Goal: Check status: Check status

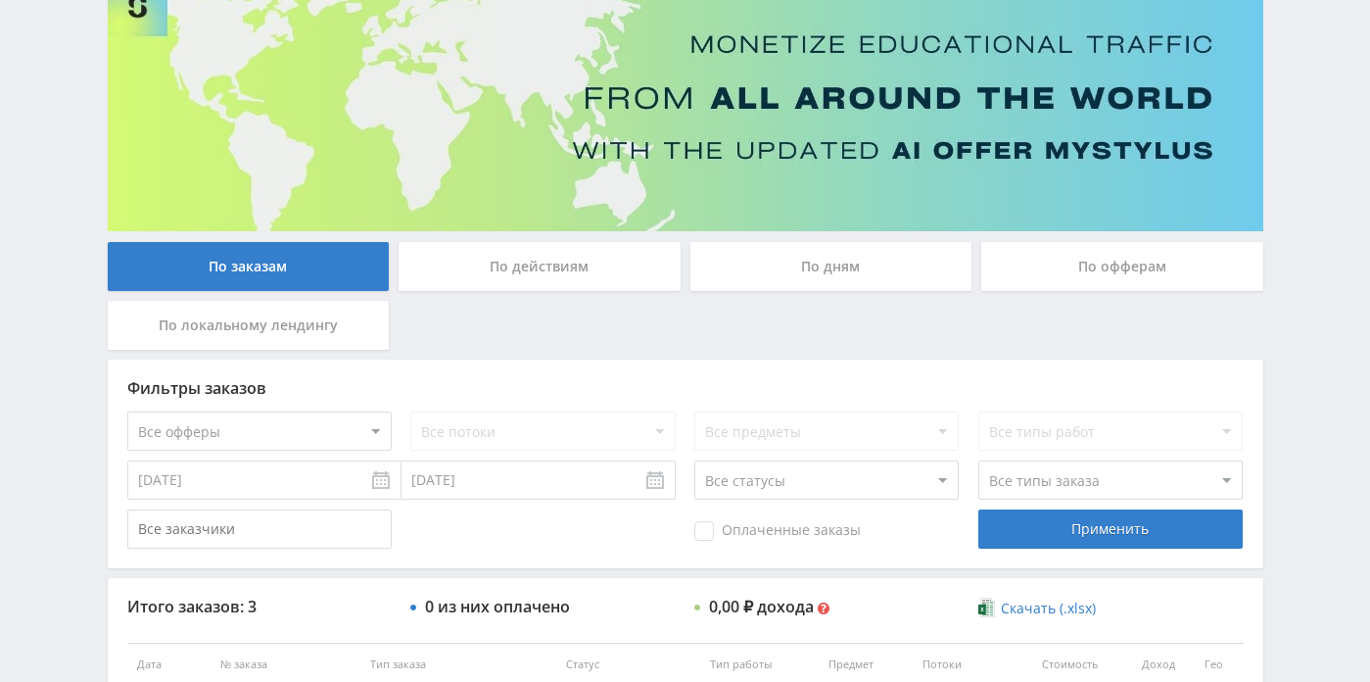
click at [825, 238] on div "По заказам По действиям По дням По офферам По локальному лендингу Фильтры заказ…" at bounding box center [685, 442] width 1175 height 928
click at [794, 275] on div "По дням" at bounding box center [831, 266] width 282 height 49
click at [0, 0] on input "По дням" at bounding box center [0, 0] width 0 height 0
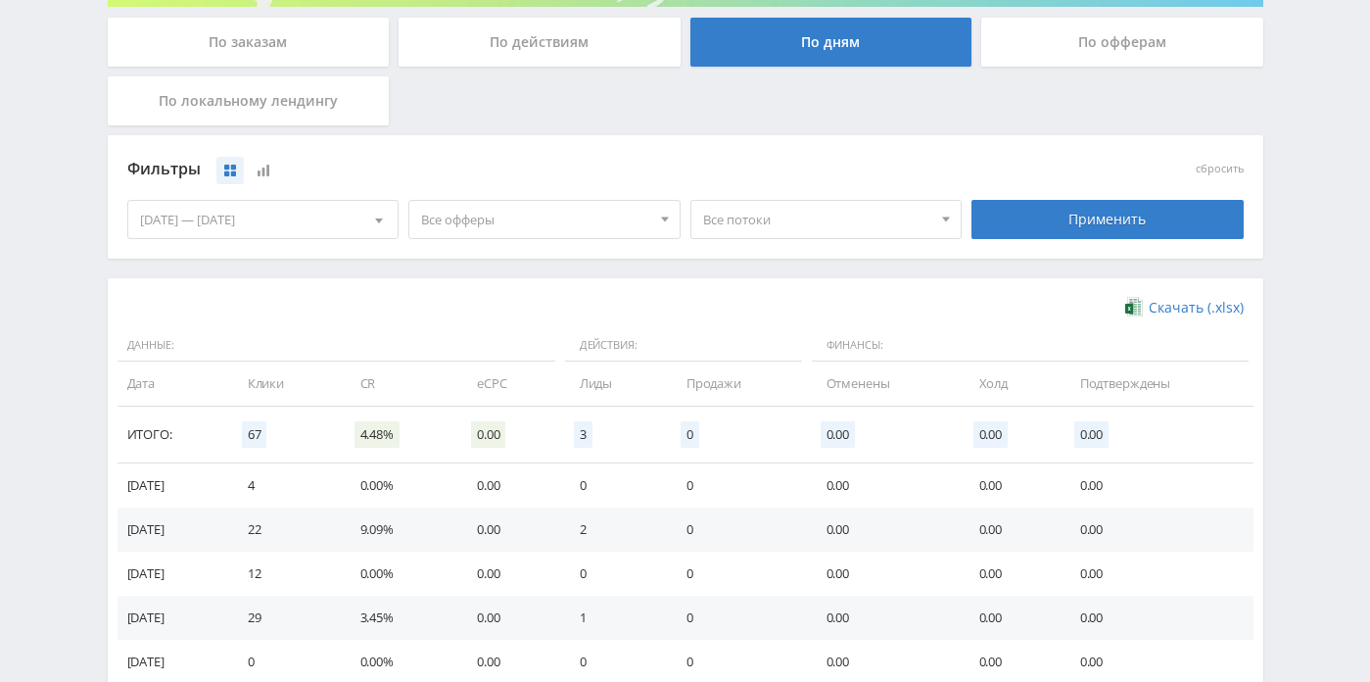
scroll to position [391, 0]
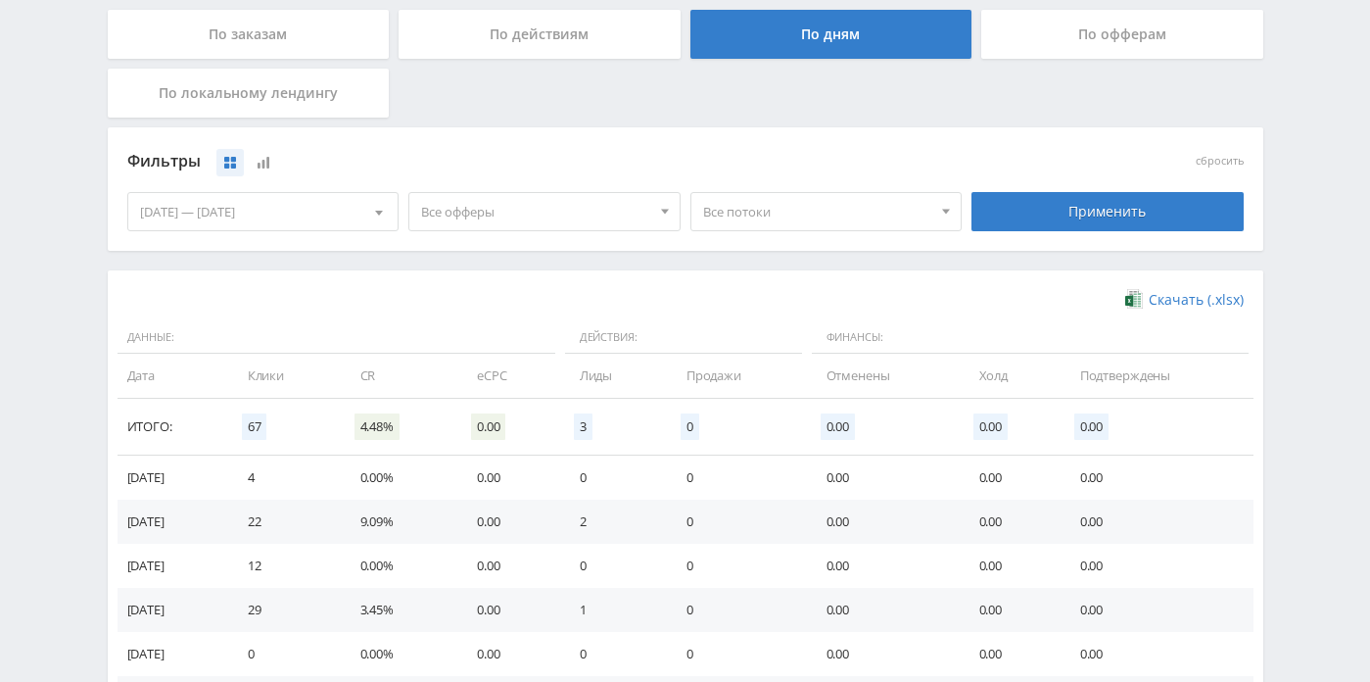
click at [350, 226] on div "[DATE] — [DATE]" at bounding box center [263, 211] width 270 height 37
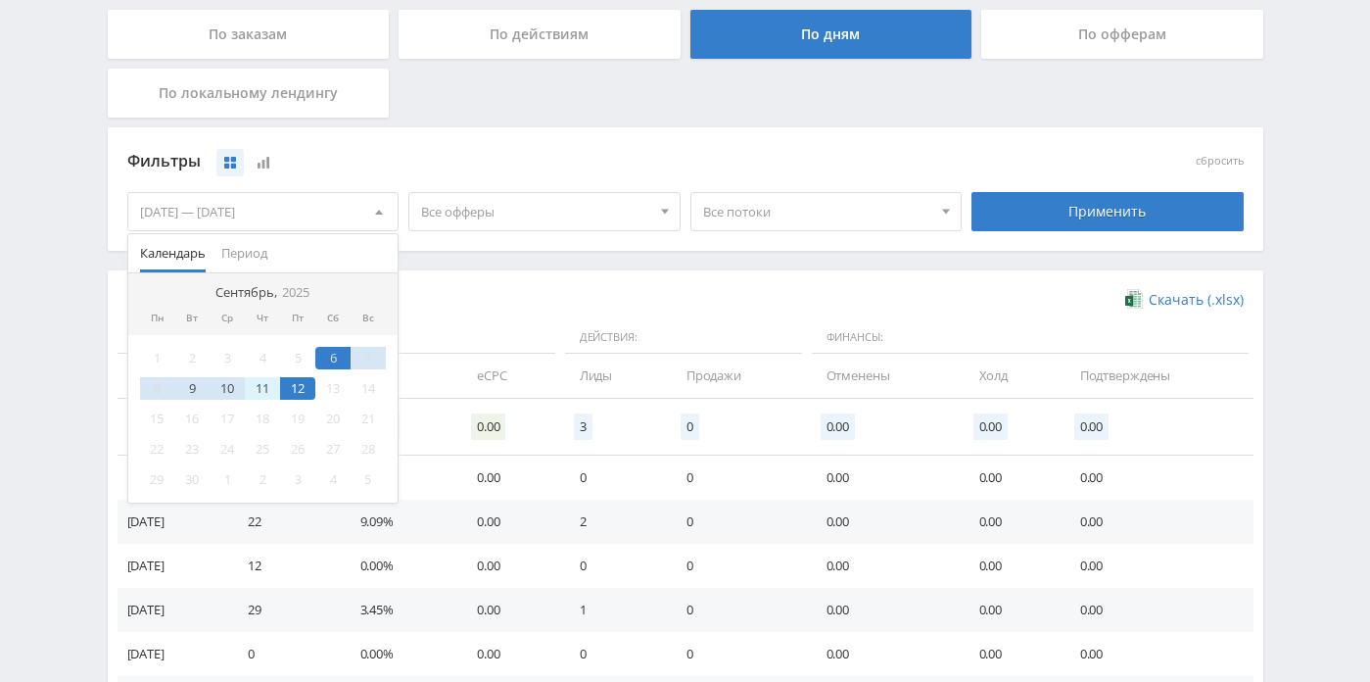
click at [261, 392] on div "11" at bounding box center [262, 388] width 35 height 23
click at [314, 396] on div "12" at bounding box center [297, 388] width 35 height 23
click at [310, 395] on div "12" at bounding box center [297, 388] width 35 height 23
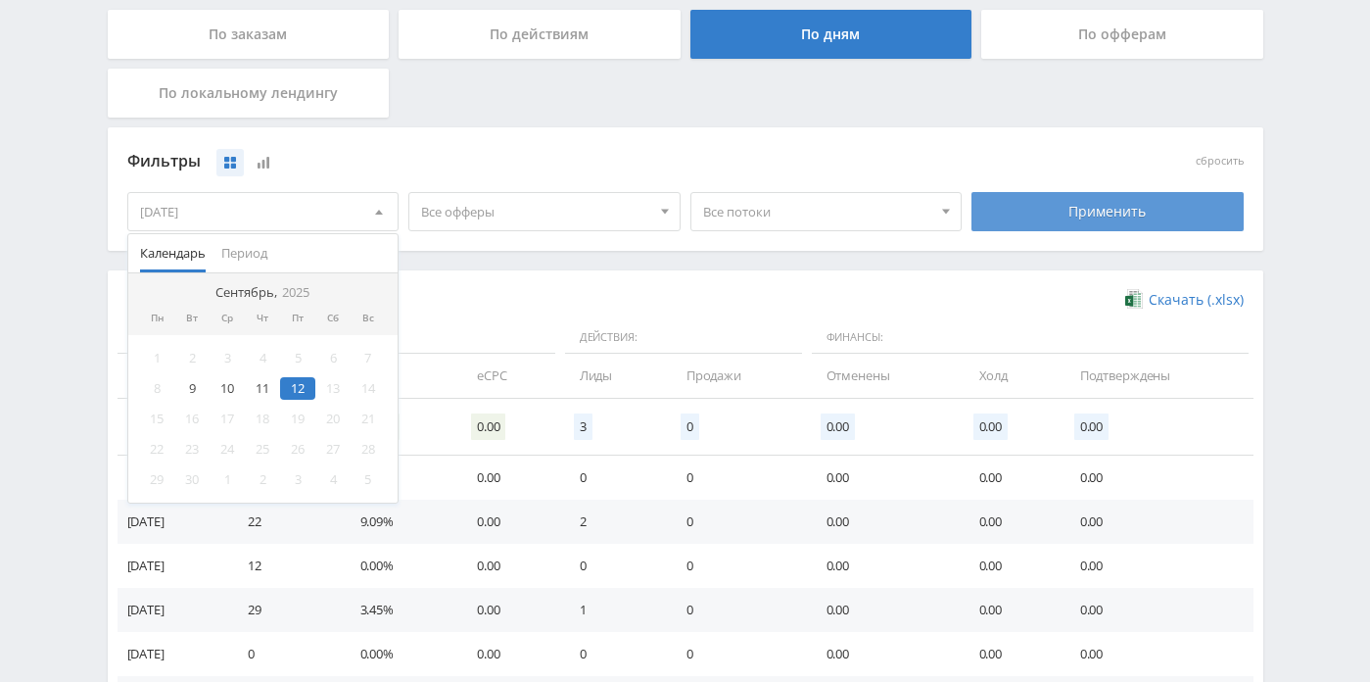
click at [1072, 214] on div "Применить" at bounding box center [1107, 211] width 272 height 39
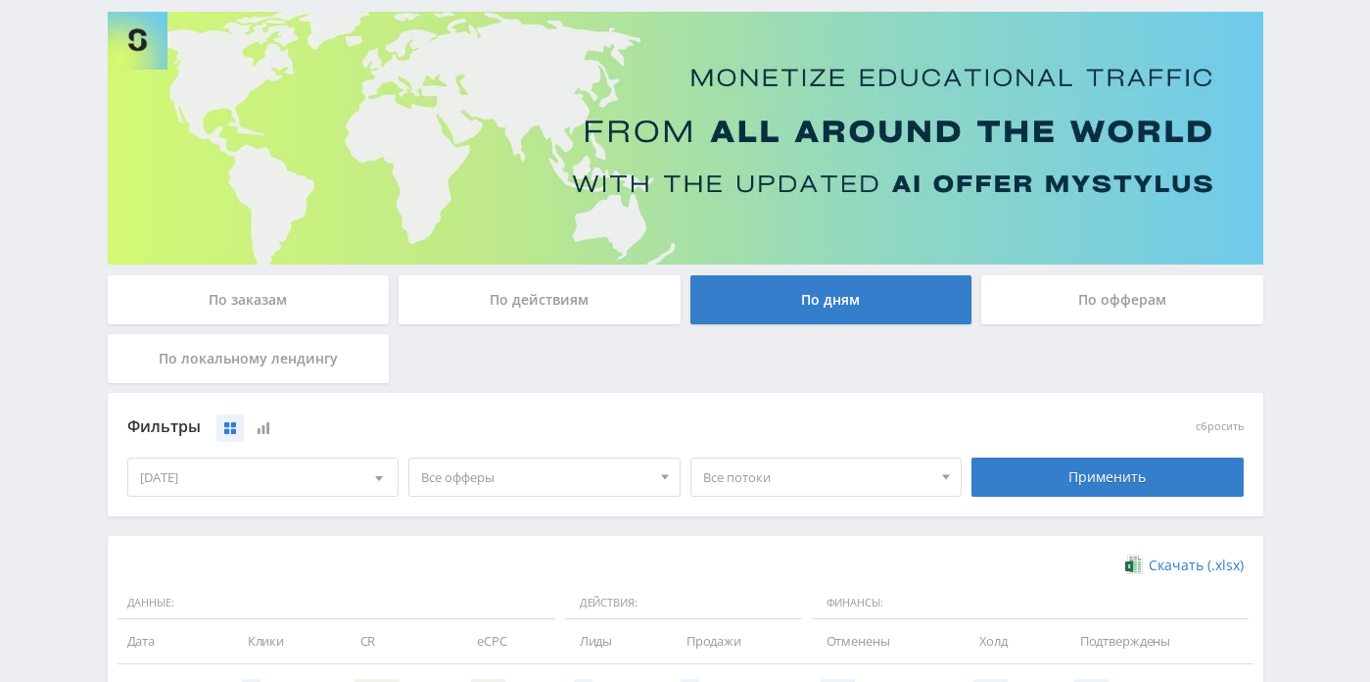
scroll to position [336, 0]
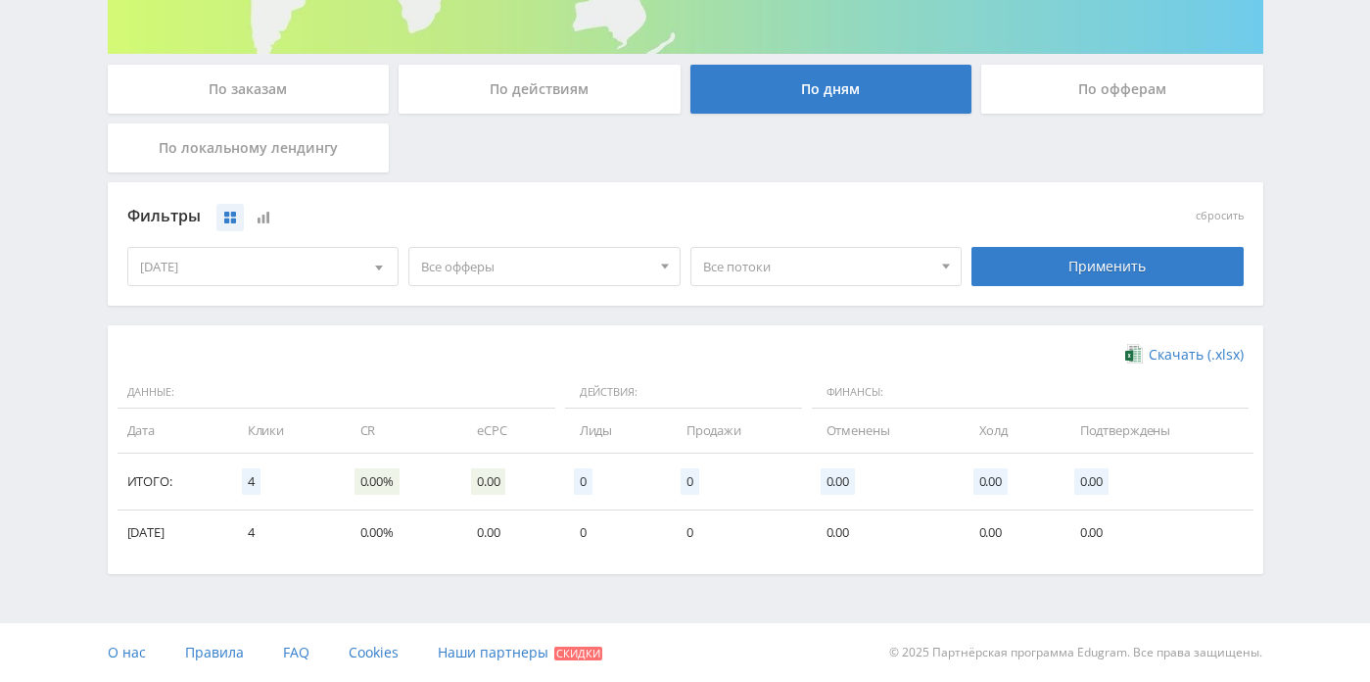
click at [385, 289] on div "[DATE] Календарь Период [DATE] Пн Вт Ср Чт Пт Сб Вс 1 2 3 4 5 6 7 8 9 10 11 12 …" at bounding box center [263, 266] width 282 height 55
click at [372, 265] on div at bounding box center [378, 266] width 37 height 37
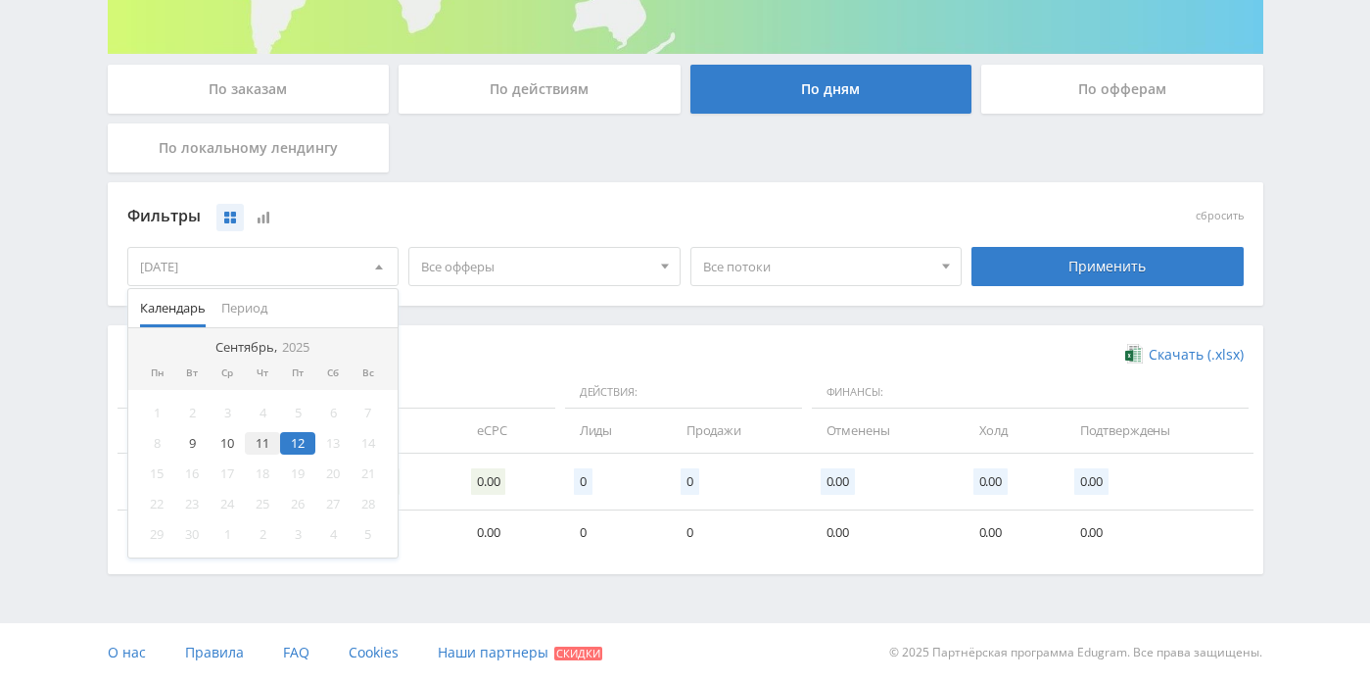
click at [260, 443] on div "11" at bounding box center [262, 443] width 35 height 23
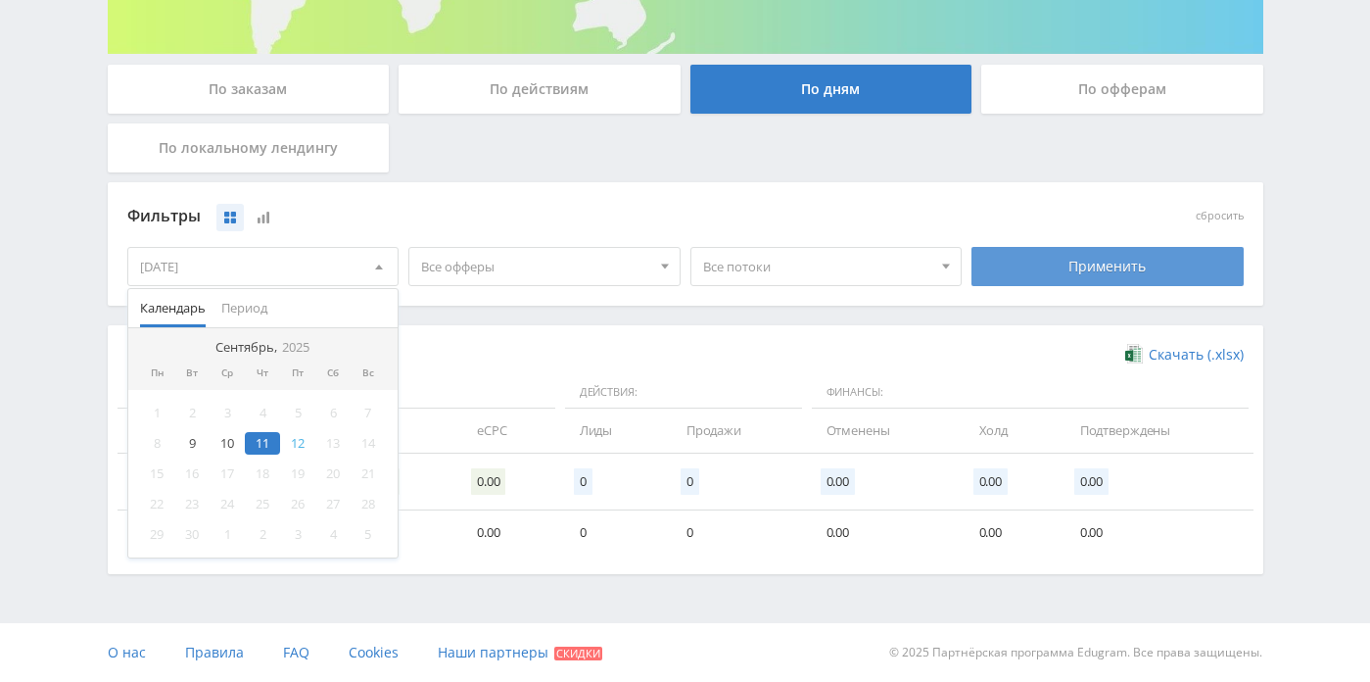
click at [1064, 269] on div "Применить" at bounding box center [1107, 266] width 272 height 39
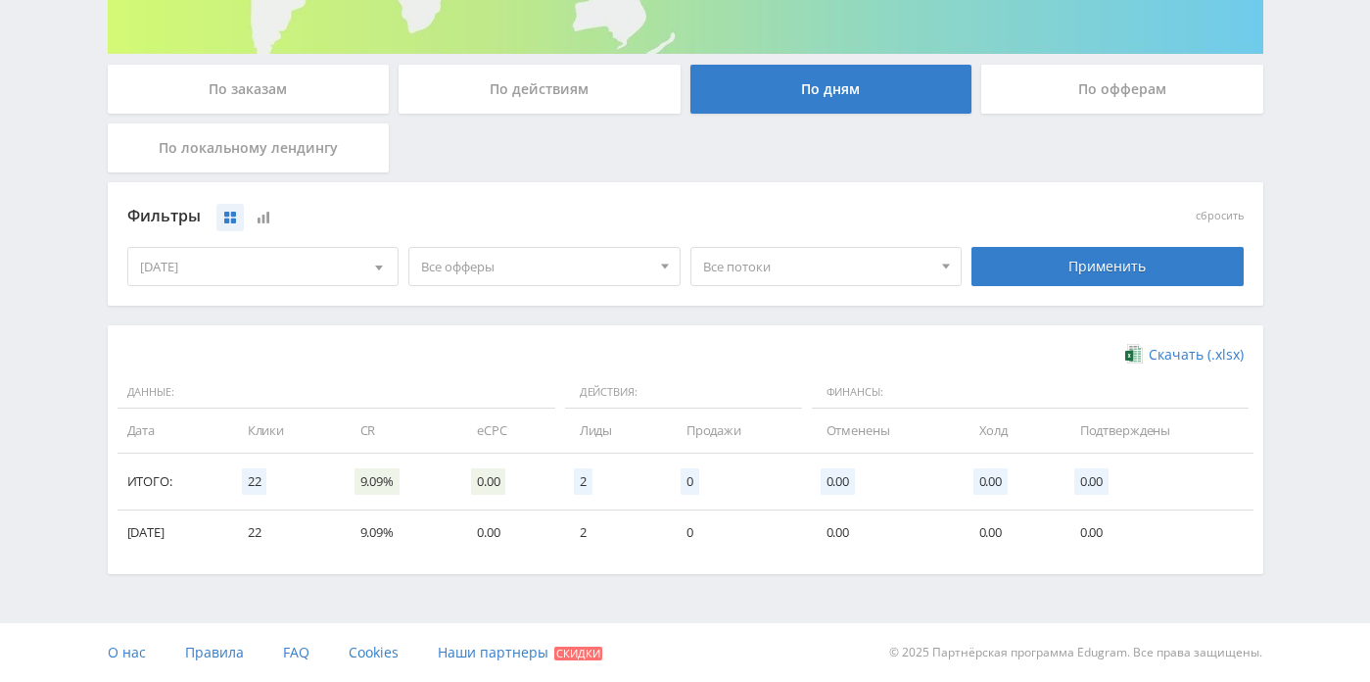
click at [538, 264] on span "Все офферы" at bounding box center [535, 266] width 229 height 37
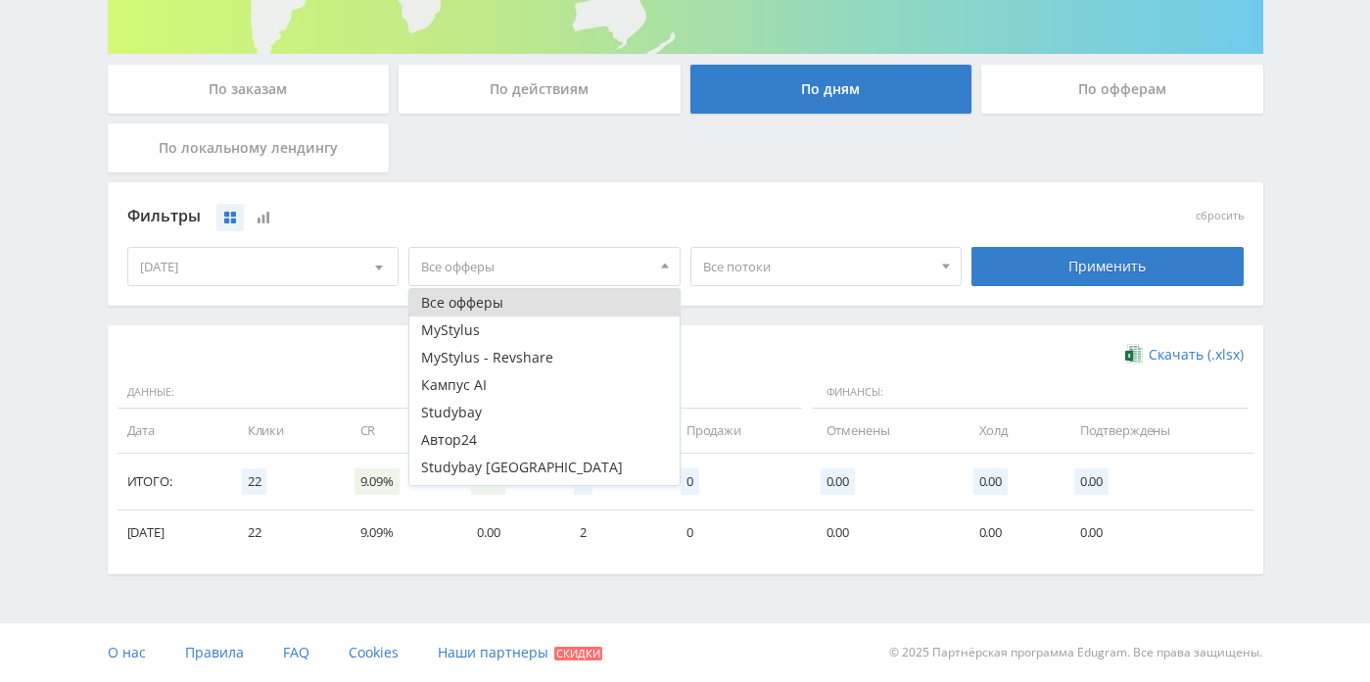
click at [757, 270] on span "Все потоки" at bounding box center [817, 266] width 229 height 37
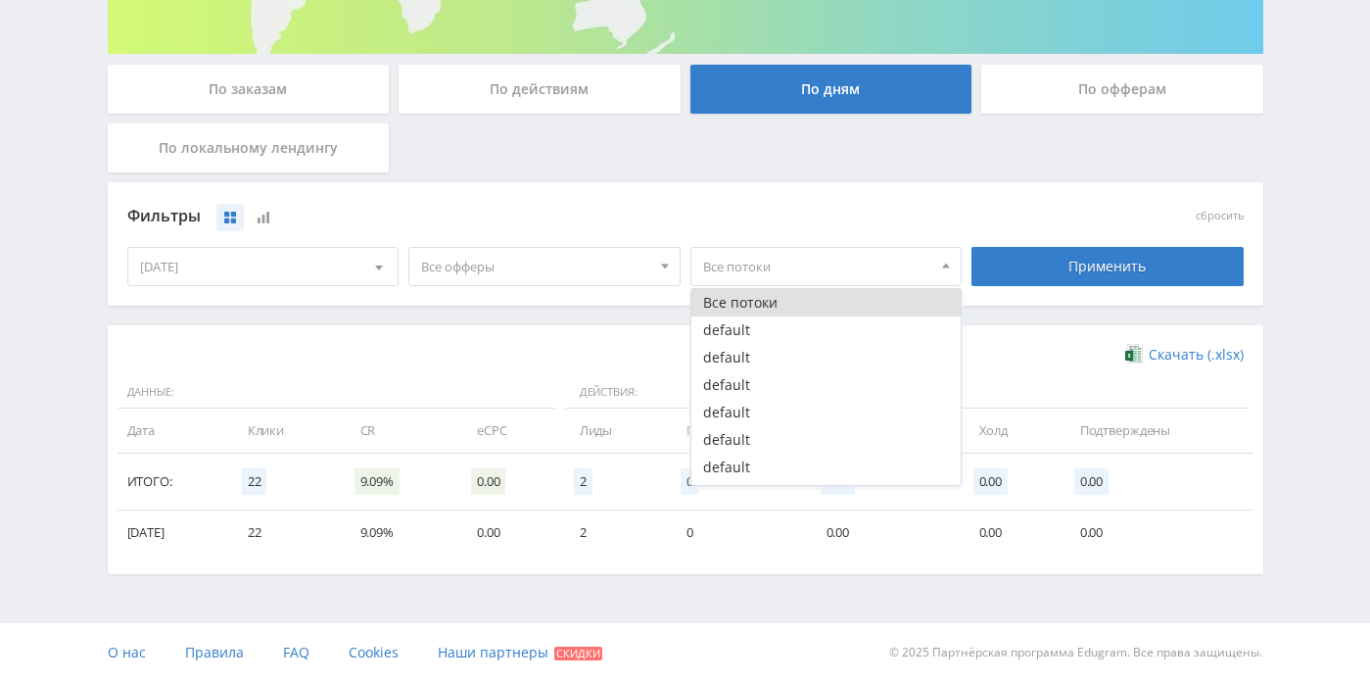
click at [605, 316] on div "Фильтры сбросить [DATE] Календарь Период [DATE] Пн Вт Ср Чт Пт Сб Вс 1 2 3 4 5 …" at bounding box center [686, 253] width 1156 height 143
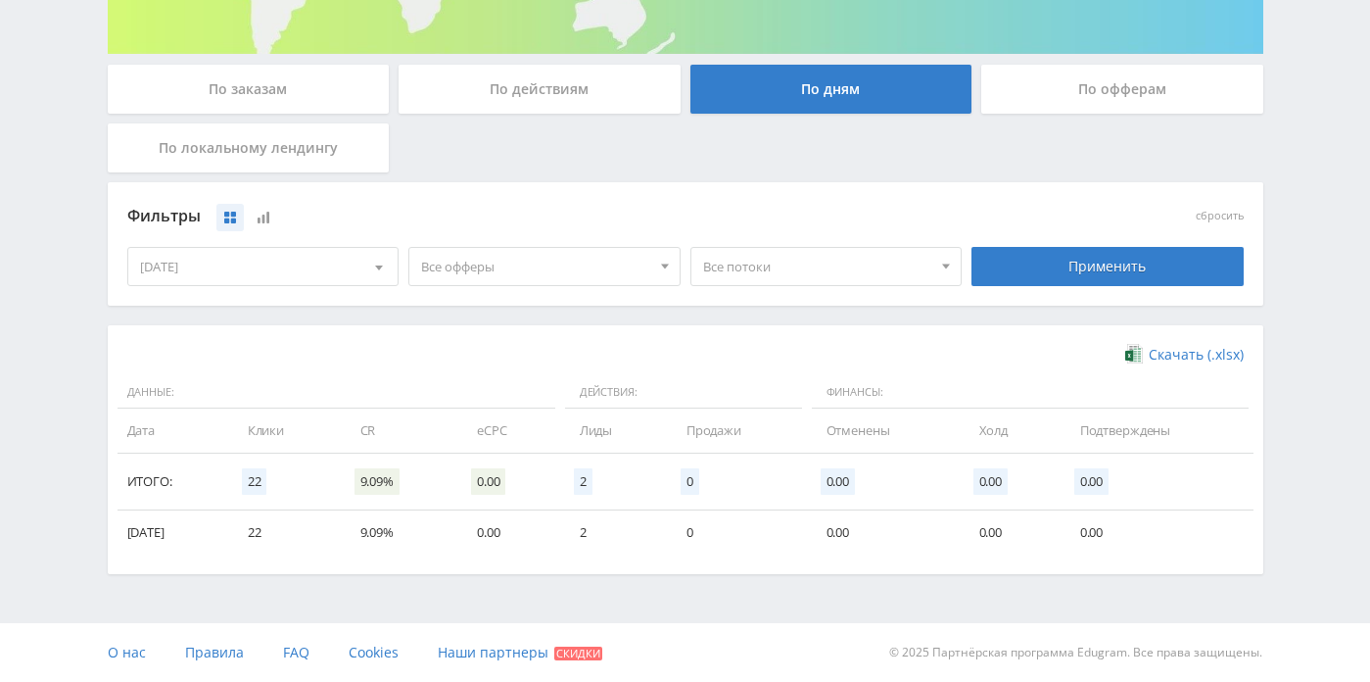
click at [320, 155] on div "По локальному лендингу" at bounding box center [249, 147] width 282 height 49
click at [0, 0] on input "По локальному лендингу" at bounding box center [0, 0] width 0 height 0
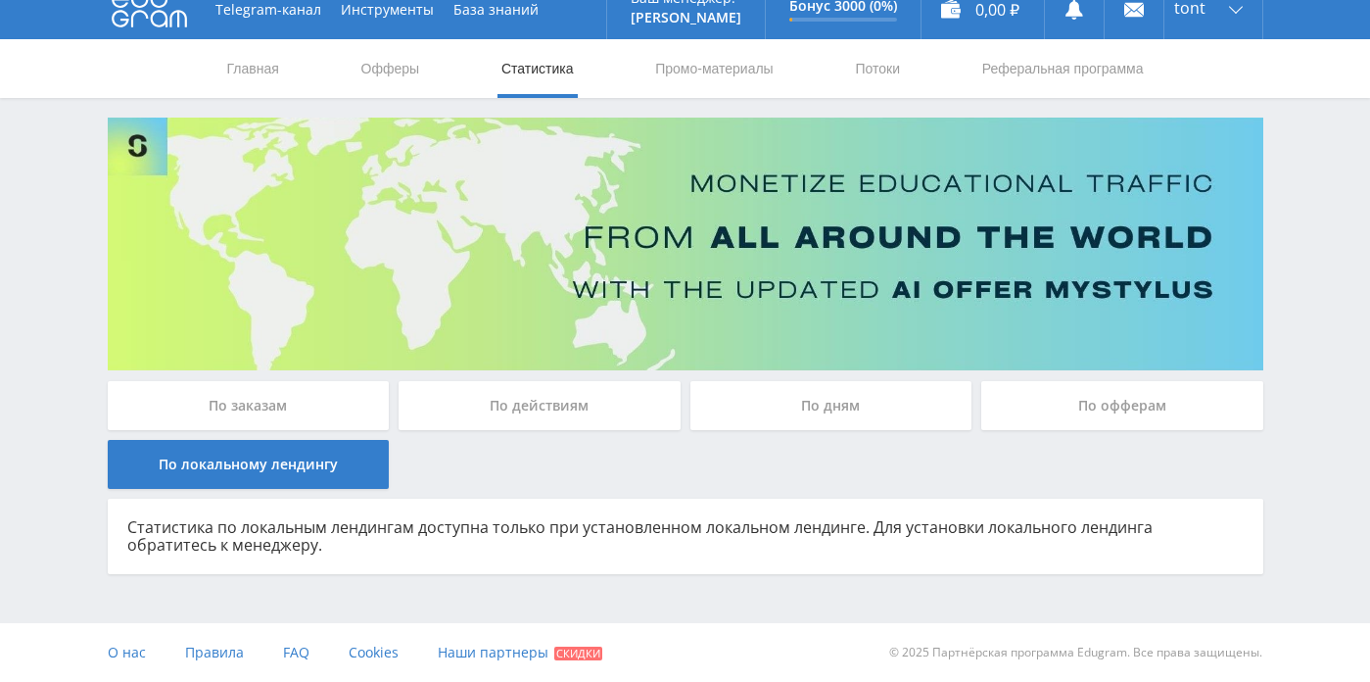
scroll to position [19, 0]
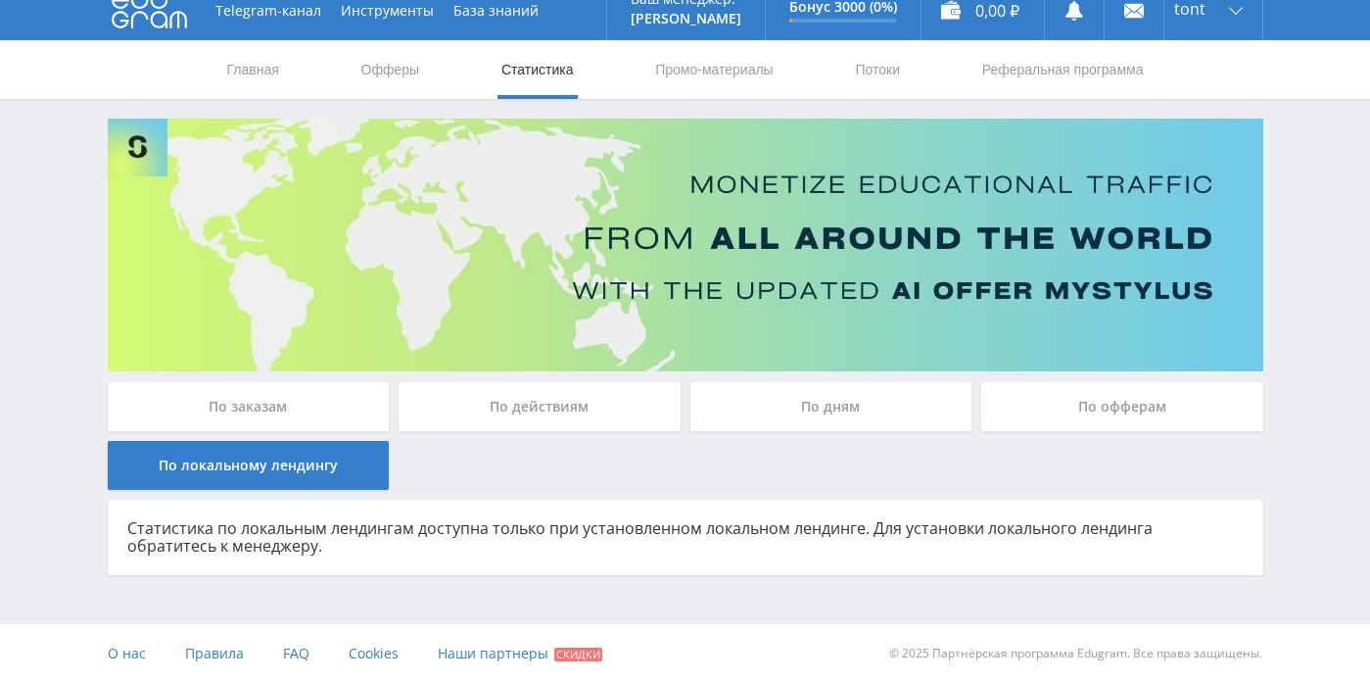
click at [369, 400] on div "По заказам" at bounding box center [249, 406] width 282 height 49
click at [0, 0] on input "По заказам" at bounding box center [0, 0] width 0 height 0
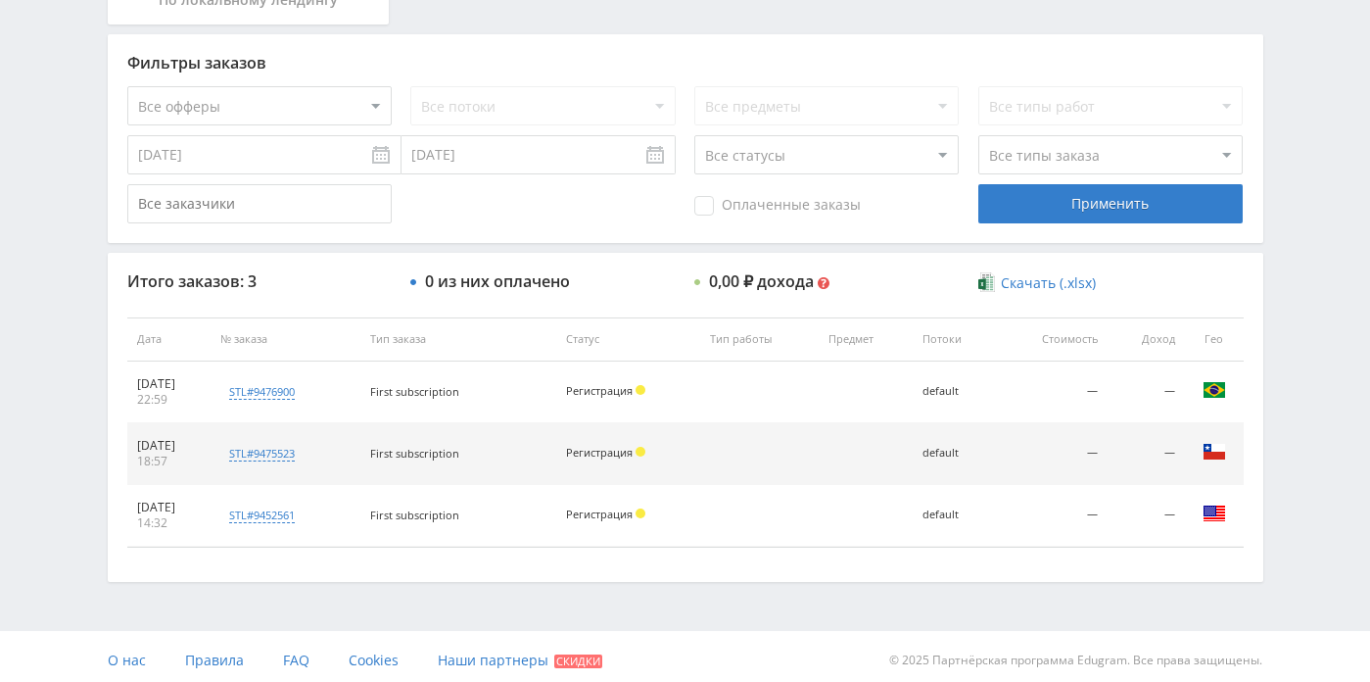
scroll to position [458, 0]
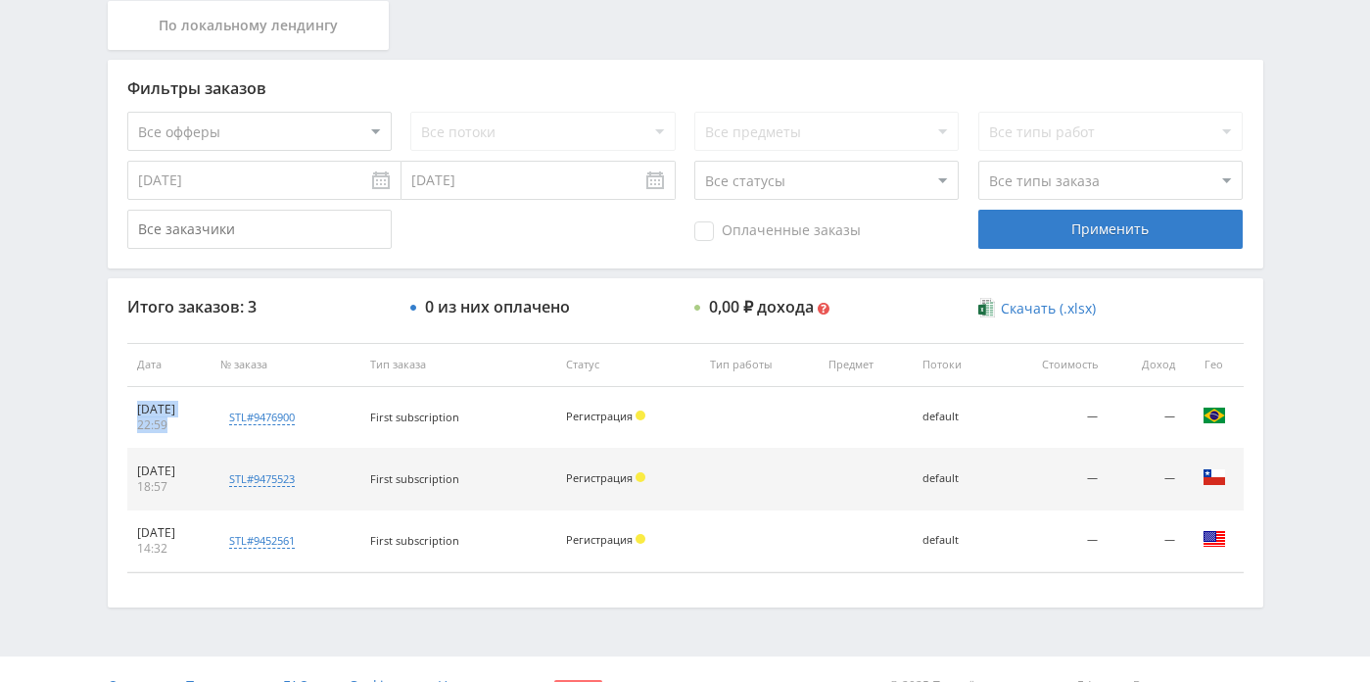
drag, startPoint x: 170, startPoint y: 428, endPoint x: 135, endPoint y: 409, distance: 39.9
click at [135, 409] on td "[DATE] 22:59" at bounding box center [169, 418] width 84 height 62
copy td "[DATE] 22:59"
